Goal: Transaction & Acquisition: Book appointment/travel/reservation

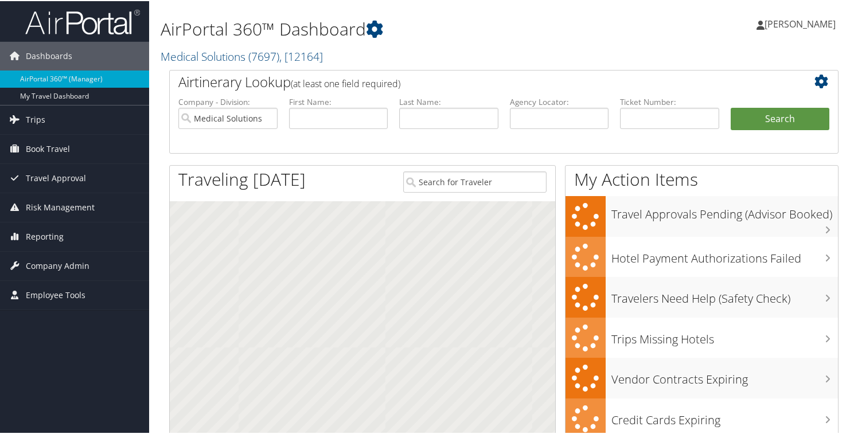
click at [476, 26] on h1 "AirPortal 360™ Dashboard" at bounding box center [390, 28] width 458 height 24
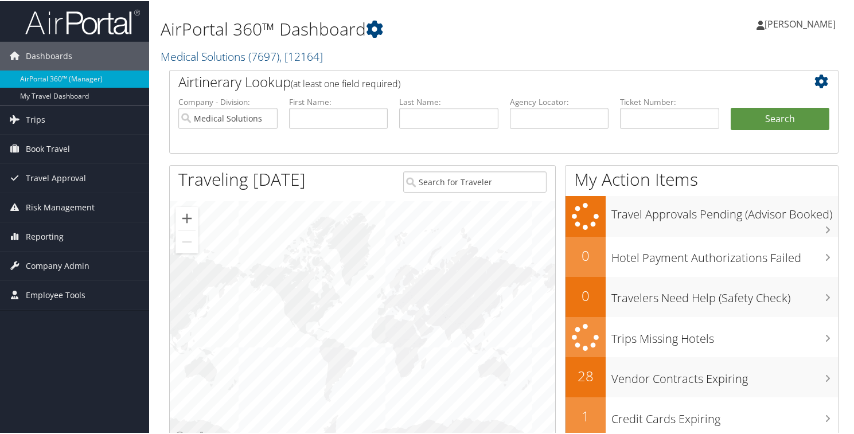
click at [476, 26] on h1 "AirPortal 360™ Dashboard" at bounding box center [390, 28] width 458 height 24
click at [40, 145] on span "Book Travel" at bounding box center [48, 148] width 44 height 29
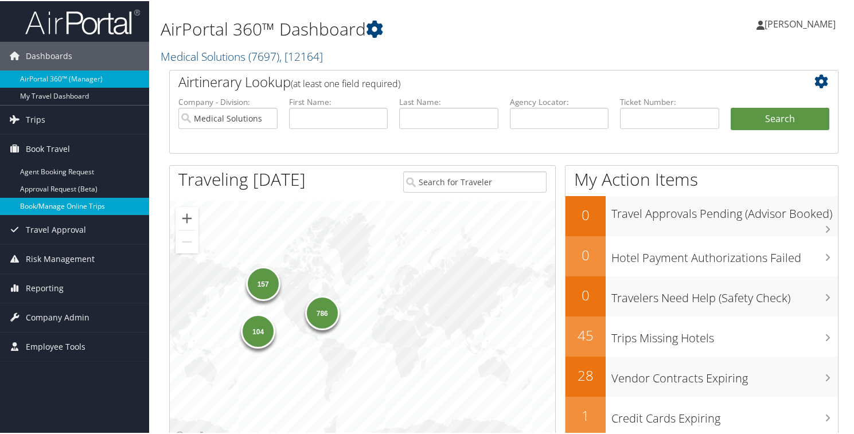
click at [49, 204] on link "Book/Manage Online Trips" at bounding box center [74, 205] width 149 height 17
